Goal: Understand site structure: Understand site structure

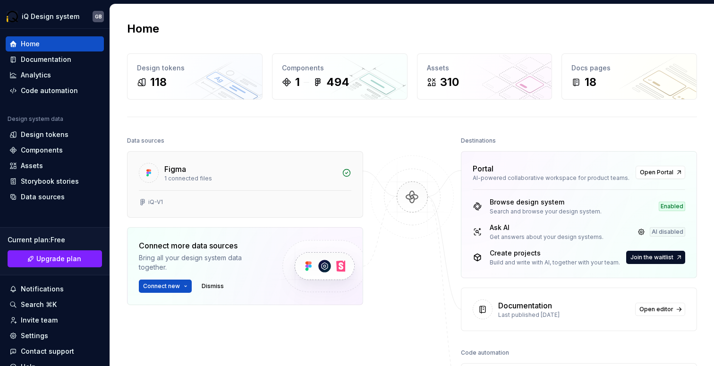
click at [192, 178] on div "1 connected files" at bounding box center [250, 179] width 172 height 8
click at [171, 61] on div "Design tokens 118" at bounding box center [194, 76] width 135 height 45
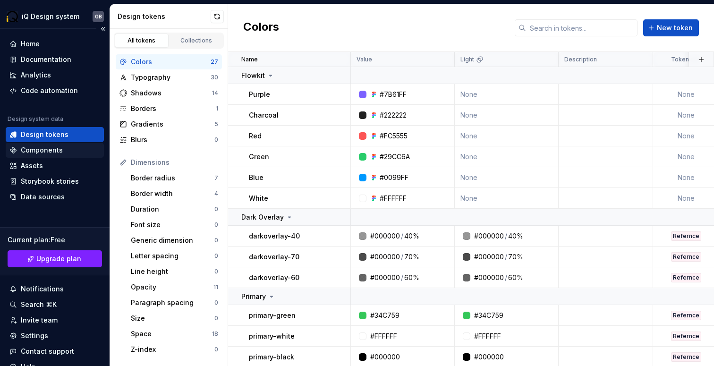
click at [38, 147] on div "Components" at bounding box center [42, 149] width 42 height 9
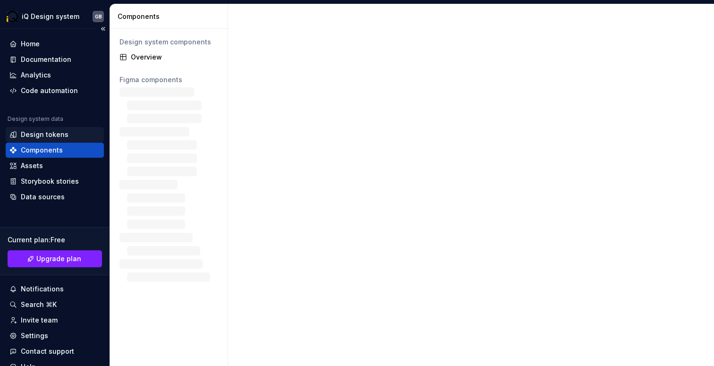
click at [42, 137] on div "Design tokens" at bounding box center [45, 134] width 48 height 9
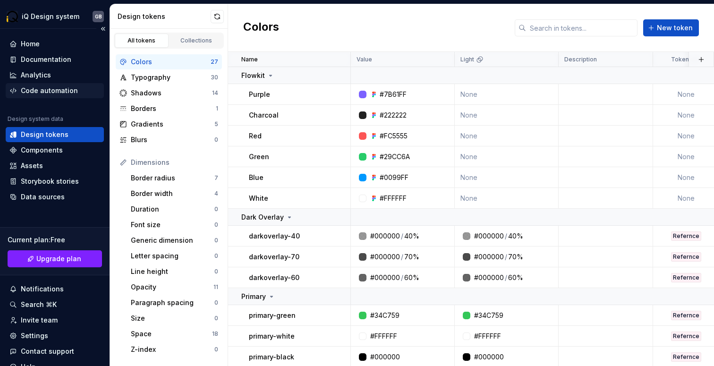
click at [54, 93] on div "Code automation" at bounding box center [49, 90] width 57 height 9
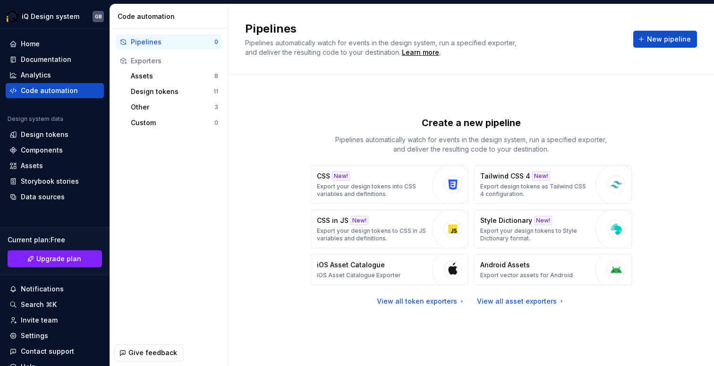
click at [308, 50] on span "Pipelines automatically watch for events in the design system, run a specified …" at bounding box center [381, 47] width 273 height 17
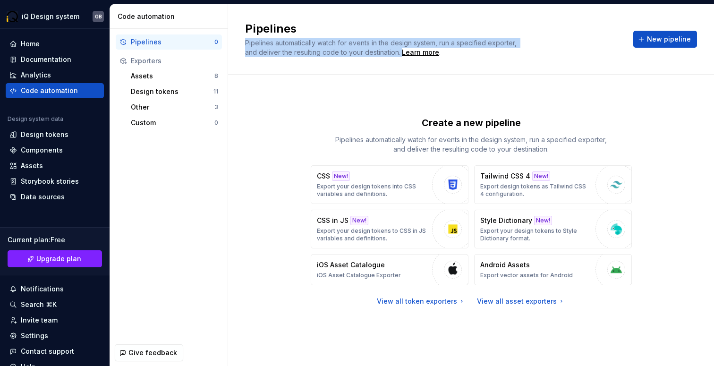
click at [330, 68] on div "Pipelines Pipelines automatically watch for events in the design system, run a …" at bounding box center [471, 39] width 486 height 70
